Goal: Information Seeking & Learning: Learn about a topic

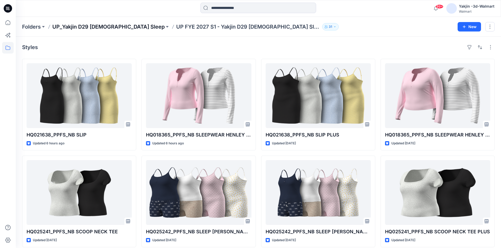
click at [95, 26] on p "UP_Yakjin D29 [DEMOGRAPHIC_DATA] Sleep" at bounding box center [108, 26] width 112 height 7
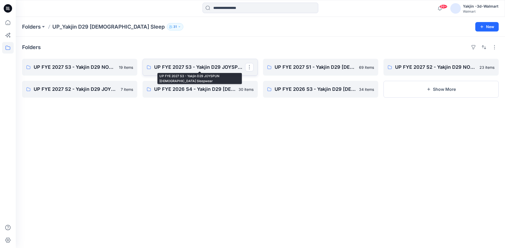
click at [180, 68] on p "UP FYE 2027 S3 - Yakjin D29 JOYSPUN [DEMOGRAPHIC_DATA] Sleepwear" at bounding box center [199, 67] width 91 height 7
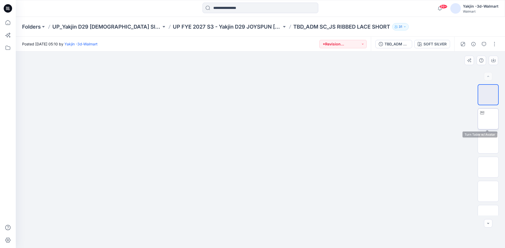
click at [488, 119] on img at bounding box center [488, 119] width 0 height 0
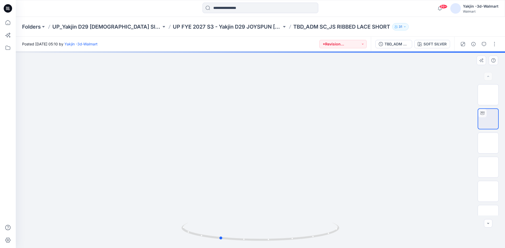
drag, startPoint x: 287, startPoint y: 242, endPoint x: 246, endPoint y: 243, distance: 40.8
click at [246, 243] on div at bounding box center [260, 150] width 489 height 197
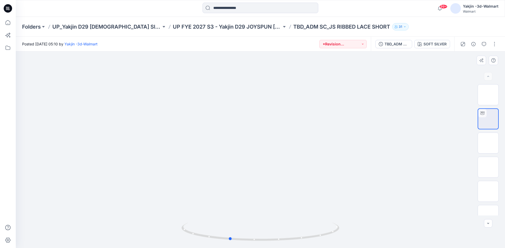
drag, startPoint x: 303, startPoint y: 239, endPoint x: 313, endPoint y: 248, distance: 13.8
click at [313, 248] on div at bounding box center [260, 235] width 158 height 26
drag, startPoint x: 252, startPoint y: 168, endPoint x: 260, endPoint y: 169, distance: 7.4
drag, startPoint x: 223, startPoint y: 241, endPoint x: 277, endPoint y: 243, distance: 53.7
click at [277, 243] on div at bounding box center [260, 235] width 158 height 26
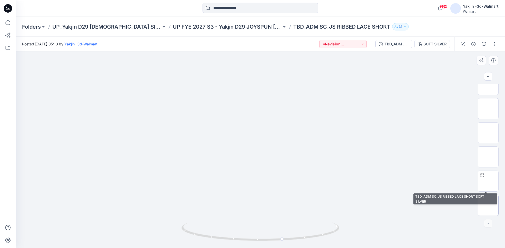
scroll to position [83, 0]
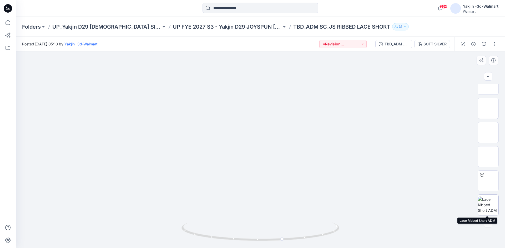
click at [487, 203] on img at bounding box center [488, 205] width 21 height 17
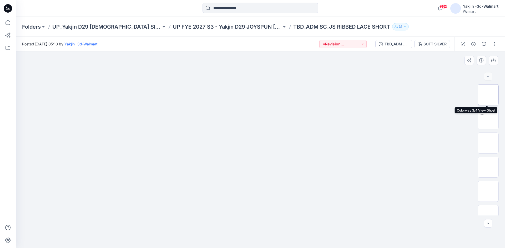
click at [488, 95] on img at bounding box center [488, 95] width 0 height 0
click at [488, 119] on img at bounding box center [488, 119] width 0 height 0
drag, startPoint x: 274, startPoint y: 241, endPoint x: 206, endPoint y: 237, distance: 68.0
click at [206, 237] on icon at bounding box center [260, 233] width 159 height 20
click at [482, 46] on icon "button" at bounding box center [484, 44] width 4 height 4
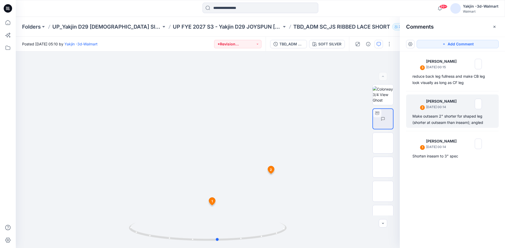
drag, startPoint x: 189, startPoint y: 243, endPoint x: 429, endPoint y: 102, distance: 278.7
click at [267, 248] on html "99+ Notifications [PERSON_NAME] changed the status of HQ021638_PPFS_NB SLIP to …" at bounding box center [252, 124] width 505 height 248
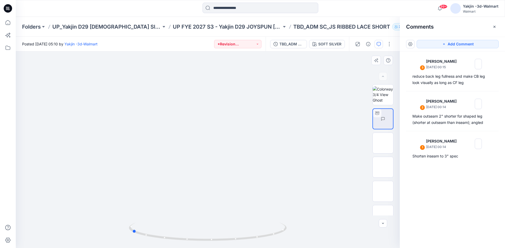
drag, startPoint x: 222, startPoint y: 241, endPoint x: 181, endPoint y: 206, distance: 54.4
click at [136, 240] on icon at bounding box center [208, 233] width 159 height 20
drag, startPoint x: 154, startPoint y: 238, endPoint x: 255, endPoint y: 246, distance: 102.1
click at [249, 248] on div at bounding box center [208, 235] width 158 height 26
drag, startPoint x: 269, startPoint y: 236, endPoint x: 214, endPoint y: 243, distance: 55.7
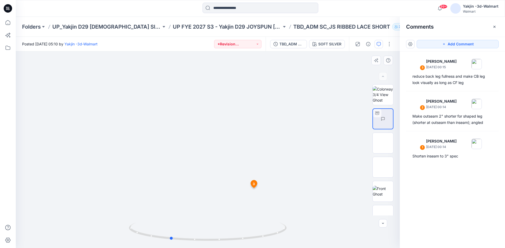
click at [214, 243] on div at bounding box center [208, 235] width 158 height 26
click at [228, 241] on icon at bounding box center [208, 233] width 159 height 20
drag, startPoint x: 181, startPoint y: 242, endPoint x: 232, endPoint y: 244, distance: 51.1
click at [232, 244] on div at bounding box center [208, 235] width 158 height 26
drag, startPoint x: 253, startPoint y: 239, endPoint x: 202, endPoint y: 241, distance: 51.6
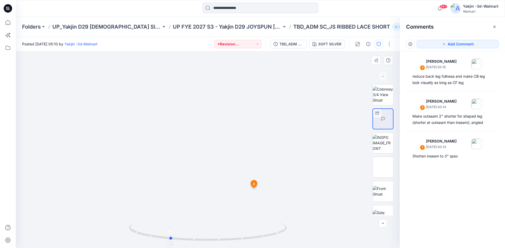
click at [202, 241] on icon at bounding box center [208, 233] width 159 height 20
drag, startPoint x: 273, startPoint y: 236, endPoint x: 237, endPoint y: 239, distance: 36.4
click at [237, 239] on icon at bounding box center [208, 233] width 159 height 20
drag, startPoint x: 178, startPoint y: 241, endPoint x: 242, endPoint y: 252, distance: 64.8
click at [242, 248] on html "99+ Notifications [PERSON_NAME] changed the status of HQ021638_PPFS_NB SLIP to …" at bounding box center [252, 124] width 505 height 248
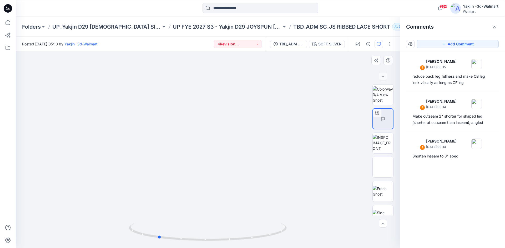
drag, startPoint x: 267, startPoint y: 236, endPoint x: 228, endPoint y: 248, distance: 41.2
click at [228, 248] on div at bounding box center [208, 235] width 158 height 26
drag, startPoint x: 195, startPoint y: 240, endPoint x: 176, endPoint y: 261, distance: 27.9
click at [176, 248] on html "99+ Notifications [PERSON_NAME] changed the status of HQ021638_PPFS_NB SLIP to …" at bounding box center [252, 124] width 505 height 248
click at [367, 46] on button "button" at bounding box center [368, 44] width 8 height 8
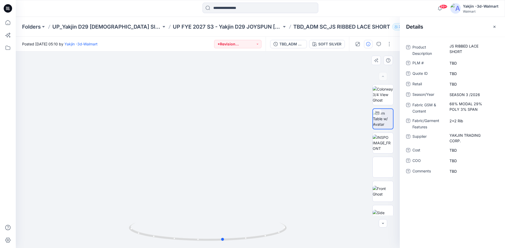
drag, startPoint x: 186, startPoint y: 239, endPoint x: 270, endPoint y: 247, distance: 84.5
click at [270, 247] on div at bounding box center [208, 235] width 158 height 26
drag, startPoint x: 250, startPoint y: 239, endPoint x: 162, endPoint y: 246, distance: 88.4
click at [162, 246] on div at bounding box center [208, 235] width 158 height 26
drag, startPoint x: 203, startPoint y: 242, endPoint x: 199, endPoint y: 252, distance: 10.6
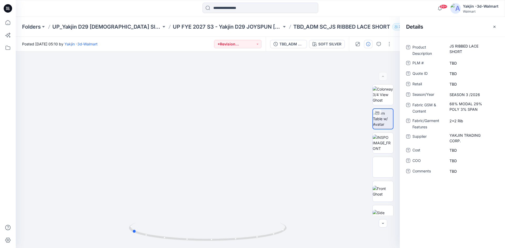
click at [199, 248] on html "99+ Notifications [PERSON_NAME] changed the status of HQ021638_PPFS_NB SLIP to …" at bounding box center [252, 124] width 505 height 248
click at [333, 15] on div "99+ Notifications [PERSON_NAME] changed the status of HQ021638_PPFS_NB SLIP to …" at bounding box center [260, 8] width 489 height 17
drag, startPoint x: 182, startPoint y: 241, endPoint x: 228, endPoint y: 241, distance: 46.5
click at [228, 241] on icon at bounding box center [208, 233] width 159 height 20
click at [314, 155] on img at bounding box center [207, 150] width 359 height 359
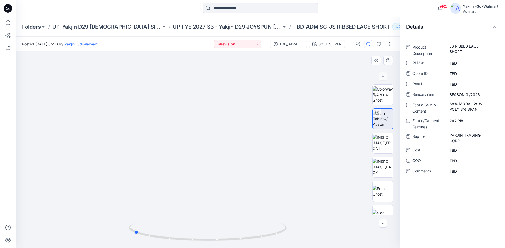
drag, startPoint x: 207, startPoint y: 243, endPoint x: 319, endPoint y: 242, distance: 112.0
click at [319, 242] on div at bounding box center [208, 150] width 384 height 197
click at [495, 27] on icon "button" at bounding box center [494, 27] width 4 height 4
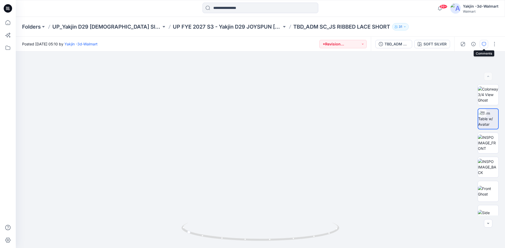
click at [484, 43] on icon "button" at bounding box center [484, 44] width 4 height 4
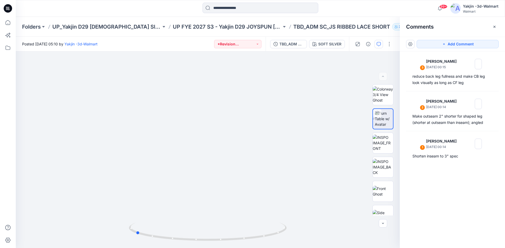
drag, startPoint x: 268, startPoint y: 237, endPoint x: 269, endPoint y: 257, distance: 20.3
click at [269, 248] on html "99+ Notifications [PERSON_NAME] changed the status of HQ021638_PPFS_NB SLIP to …" at bounding box center [252, 124] width 505 height 248
drag, startPoint x: 238, startPoint y: 239, endPoint x: 279, endPoint y: 243, distance: 41.0
click at [279, 243] on div at bounding box center [208, 235] width 158 height 26
drag, startPoint x: 227, startPoint y: 204, endPoint x: 227, endPoint y: 154, distance: 49.7
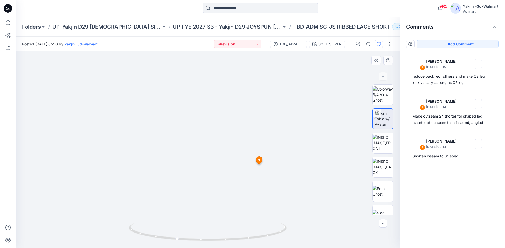
click at [227, 154] on img at bounding box center [207, 122] width 646 height 646
drag, startPoint x: 231, startPoint y: 200, endPoint x: 226, endPoint y: 179, distance: 22.1
click at [226, 179] on img at bounding box center [203, 55] width 933 height 933
drag, startPoint x: 251, startPoint y: 241, endPoint x: 217, endPoint y: 257, distance: 37.3
click at [217, 248] on html "99+ Notifications [PERSON_NAME] changed the status of HQ021638_PPFS_NB SLIP to …" at bounding box center [252, 124] width 505 height 248
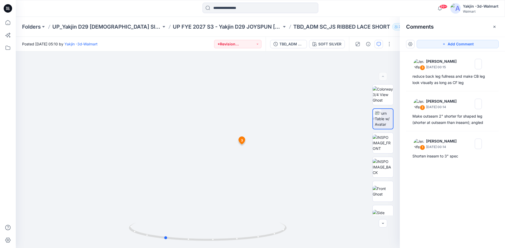
drag, startPoint x: 214, startPoint y: 243, endPoint x: 231, endPoint y: 250, distance: 18.0
click at [231, 248] on html "99+ Notifications [PERSON_NAME] changed the status of HQ021638_PPFS_NB SLIP to …" at bounding box center [252, 124] width 505 height 248
click at [333, 155] on img at bounding box center [208, 95] width 574 height 574
drag, startPoint x: 275, startPoint y: 235, endPoint x: 247, endPoint y: 240, distance: 29.0
click at [247, 240] on icon at bounding box center [208, 233] width 159 height 20
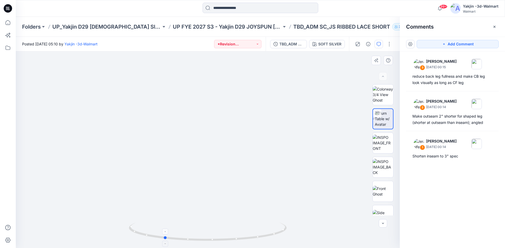
drag, startPoint x: 247, startPoint y: 240, endPoint x: 276, endPoint y: 240, distance: 28.1
click at [276, 240] on icon at bounding box center [208, 233] width 159 height 20
drag, startPoint x: 272, startPoint y: 234, endPoint x: 223, endPoint y: 245, distance: 50.5
click at [223, 245] on div at bounding box center [208, 235] width 158 height 26
drag, startPoint x: 205, startPoint y: 242, endPoint x: 235, endPoint y: 243, distance: 30.0
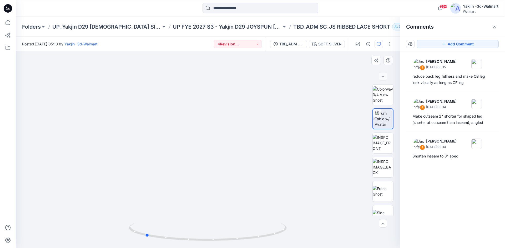
click at [235, 243] on div at bounding box center [208, 235] width 158 height 26
drag, startPoint x: 195, startPoint y: 112, endPoint x: 196, endPoint y: 156, distance: 43.9
drag, startPoint x: 251, startPoint y: 241, endPoint x: 223, endPoint y: 237, distance: 27.9
click at [221, 245] on div at bounding box center [208, 235] width 158 height 26
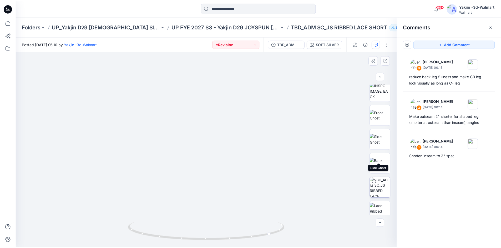
scroll to position [83, 0]
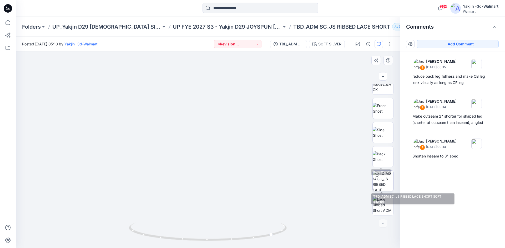
click at [387, 183] on img at bounding box center [383, 181] width 21 height 21
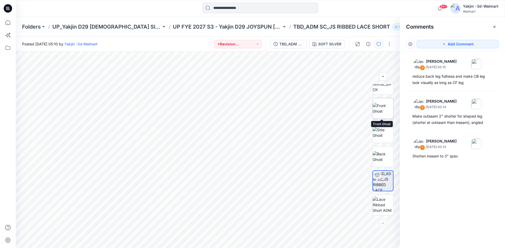
click at [379, 107] on img at bounding box center [383, 108] width 21 height 11
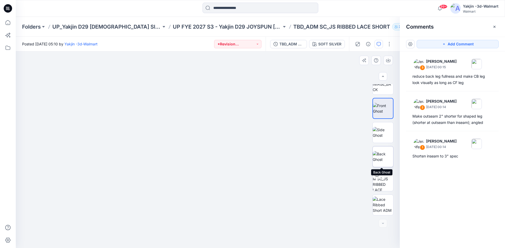
click at [381, 158] on img at bounding box center [383, 156] width 21 height 11
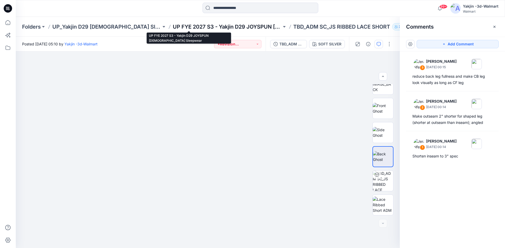
click at [193, 26] on p "UP FYE 2027 S3 - Yakjin D29 JOYSPUN [DEMOGRAPHIC_DATA] Sleepwear" at bounding box center [227, 26] width 109 height 7
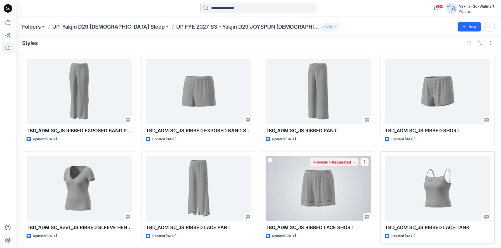
scroll to position [6, 0]
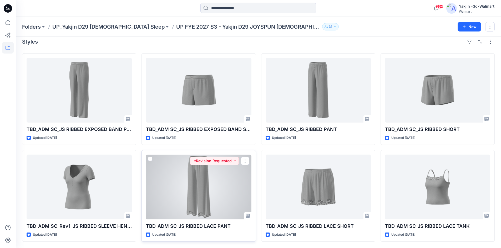
click at [211, 202] on div at bounding box center [198, 187] width 105 height 65
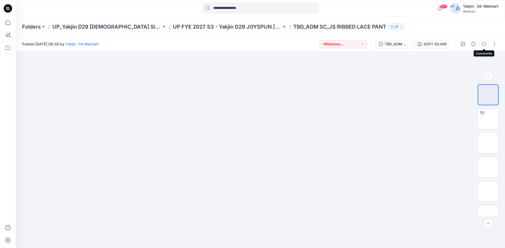
click at [486, 46] on button "button" at bounding box center [484, 44] width 8 height 8
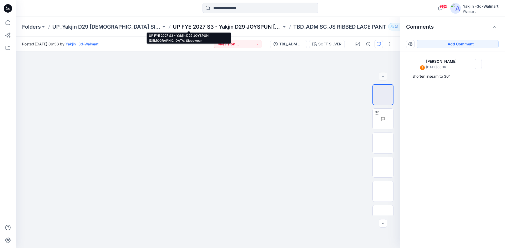
click at [173, 27] on p "UP FYE 2027 S3 - Yakjin D29 JOYSPUN [DEMOGRAPHIC_DATA] Sleepwear" at bounding box center [227, 26] width 109 height 7
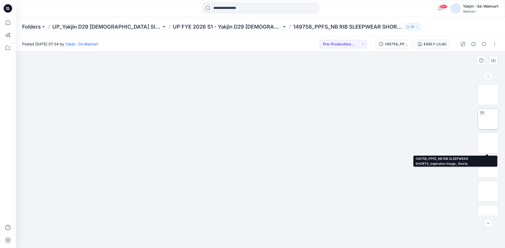
click at [488, 119] on img at bounding box center [488, 119] width 0 height 0
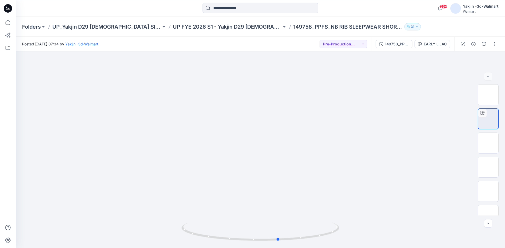
drag, startPoint x: 297, startPoint y: 240, endPoint x: 157, endPoint y: 258, distance: 140.6
click at [157, 248] on html "99+ Notifications Jennifer Yerkes changed the status of HQ021638_PPFS_NB SLIP t…" at bounding box center [252, 124] width 505 height 248
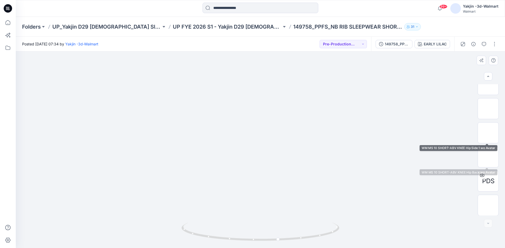
scroll to position [59, 0]
drag, startPoint x: 234, startPoint y: 240, endPoint x: 388, endPoint y: 243, distance: 153.6
click at [382, 248] on html "99+ Notifications Jennifer Yerkes changed the status of HQ021638_PPFS_NB SLIP t…" at bounding box center [252, 124] width 505 height 248
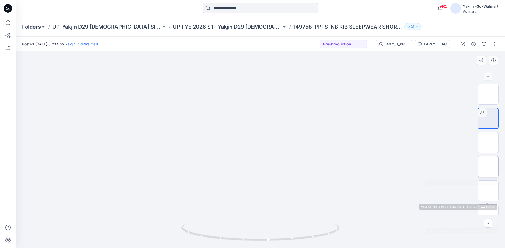
scroll to position [0, 0]
drag, startPoint x: 245, startPoint y: 241, endPoint x: 324, endPoint y: 255, distance: 79.8
click at [324, 248] on html "99+ Notifications Jennifer Yerkes changed the status of HQ021638_PPFS_NB SLIP t…" at bounding box center [252, 124] width 505 height 248
drag, startPoint x: 240, startPoint y: 241, endPoint x: 257, endPoint y: 248, distance: 19.1
click at [257, 248] on div at bounding box center [260, 235] width 158 height 26
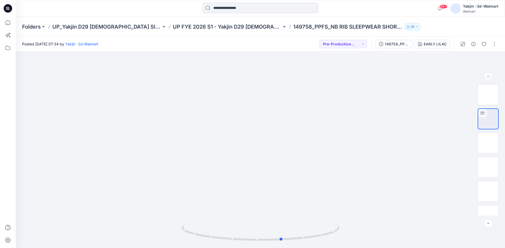
drag, startPoint x: 204, startPoint y: 236, endPoint x: 277, endPoint y: 251, distance: 74.8
click at [277, 248] on html "99+ Notifications Jennifer Yerkes changed the status of HQ021638_PPFS_NB SLIP t…" at bounding box center [252, 124] width 505 height 248
drag, startPoint x: 298, startPoint y: 240, endPoint x: 198, endPoint y: 244, distance: 99.5
click at [198, 244] on div at bounding box center [260, 235] width 158 height 26
click at [476, 42] on button "button" at bounding box center [473, 44] width 8 height 8
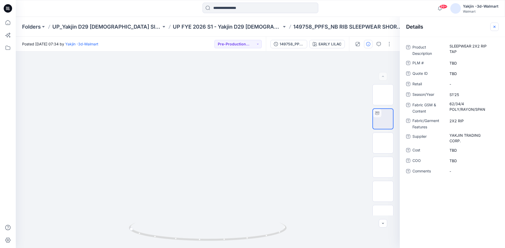
click at [492, 26] on button "button" at bounding box center [494, 27] width 8 height 8
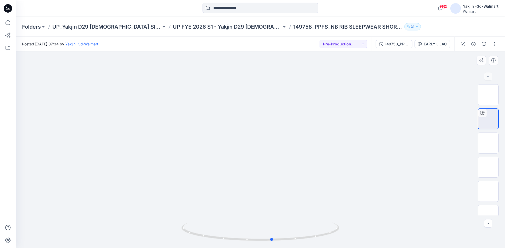
drag, startPoint x: 194, startPoint y: 237, endPoint x: 285, endPoint y: 246, distance: 91.1
click at [285, 246] on div at bounding box center [260, 235] width 158 height 26
drag, startPoint x: 313, startPoint y: 238, endPoint x: 238, endPoint y: 248, distance: 75.6
click at [238, 248] on div at bounding box center [260, 235] width 158 height 26
drag, startPoint x: 411, startPoint y: 153, endPoint x: 403, endPoint y: 154, distance: 8.7
